Goal: Learn about a topic

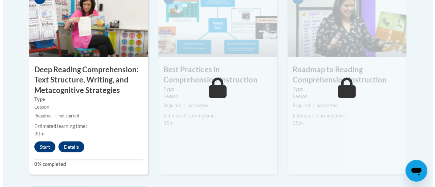
scroll to position [608, 0]
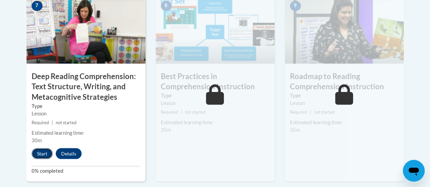
click at [47, 153] on button "Start" at bounding box center [42, 153] width 21 height 11
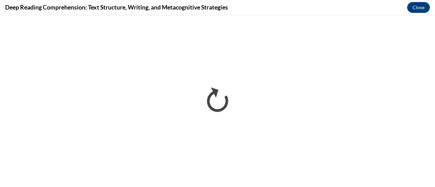
scroll to position [0, 0]
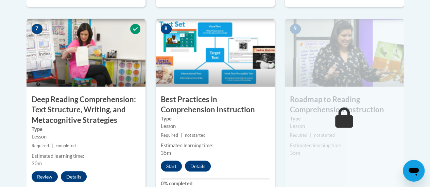
scroll to position [585, 0]
